Goal: Task Accomplishment & Management: Use online tool/utility

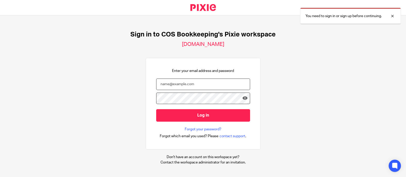
click at [166, 85] on input "email" at bounding box center [203, 84] width 94 height 11
type input "karen@cosbookkeeping.co.uk"
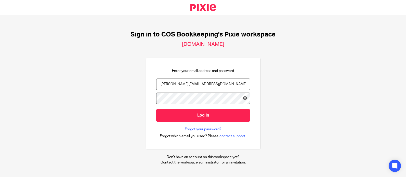
click at [156, 109] on input "Log in" at bounding box center [203, 115] width 94 height 13
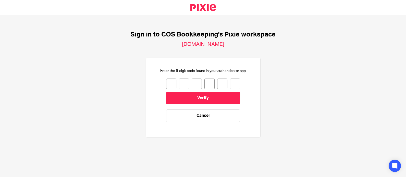
click at [166, 82] on input "number" at bounding box center [171, 84] width 10 height 11
type input "9"
type input "1"
type input "0"
type input "3"
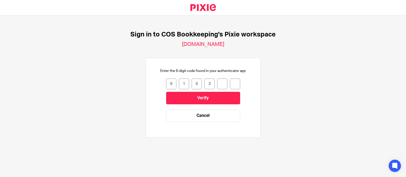
type input "1"
type input "3"
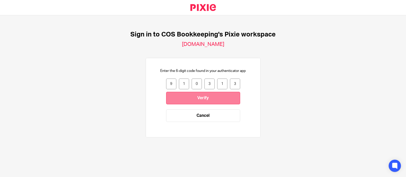
click at [186, 97] on input "Verify" at bounding box center [203, 98] width 74 height 13
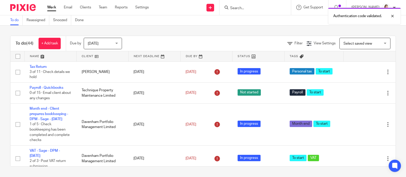
click at [241, 7] on div "Authentication code validated." at bounding box center [302, 14] width 198 height 19
click at [236, 8] on input "Search" at bounding box center [253, 8] width 46 height 5
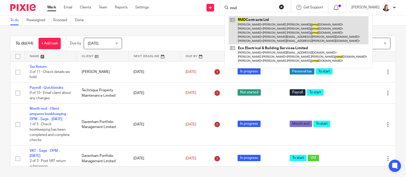
type input "rmd"
click at [247, 28] on link at bounding box center [299, 30] width 140 height 28
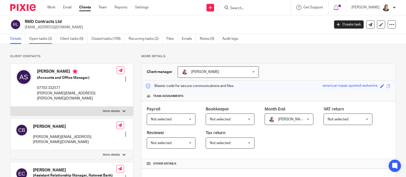
click at [44, 41] on link "Open tasks (2)" at bounding box center [42, 39] width 27 height 10
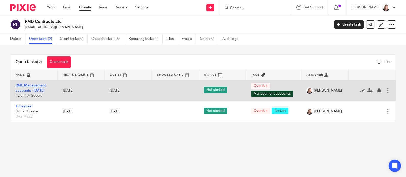
click at [36, 85] on link "RMD Management accounts - [DATE]" at bounding box center [31, 88] width 30 height 9
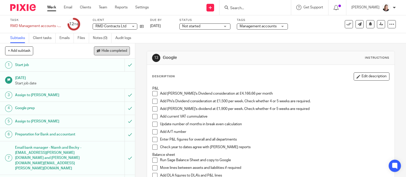
click at [107, 51] on span "Hide completed" at bounding box center [115, 51] width 26 height 4
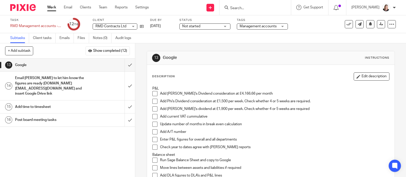
drag, startPoint x: 299, startPoint y: 49, endPoint x: 301, endPoint y: 73, distance: 24.6
click at [299, 51] on div "13 Google Instructions Description Edit description P&L Add [PERSON_NAME]'s Div…" at bounding box center [271, 174] width 248 height 262
